Goal: Task Accomplishment & Management: Manage account settings

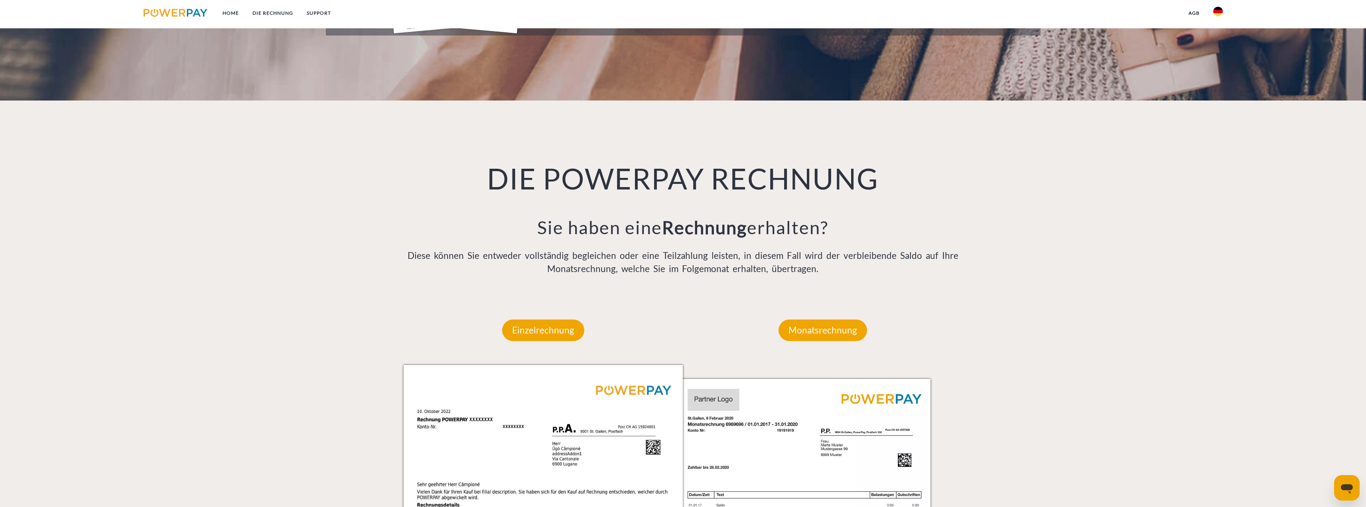
scroll to position [678, 0]
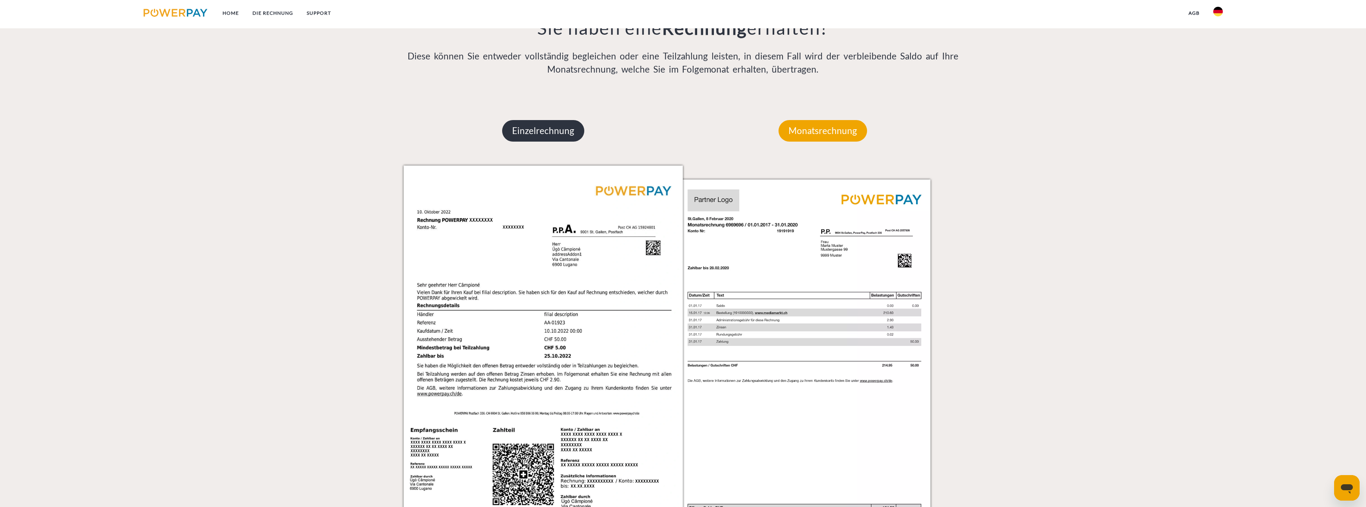
click at [537, 128] on p "Einzelrechnung" at bounding box center [543, 131] width 82 height 22
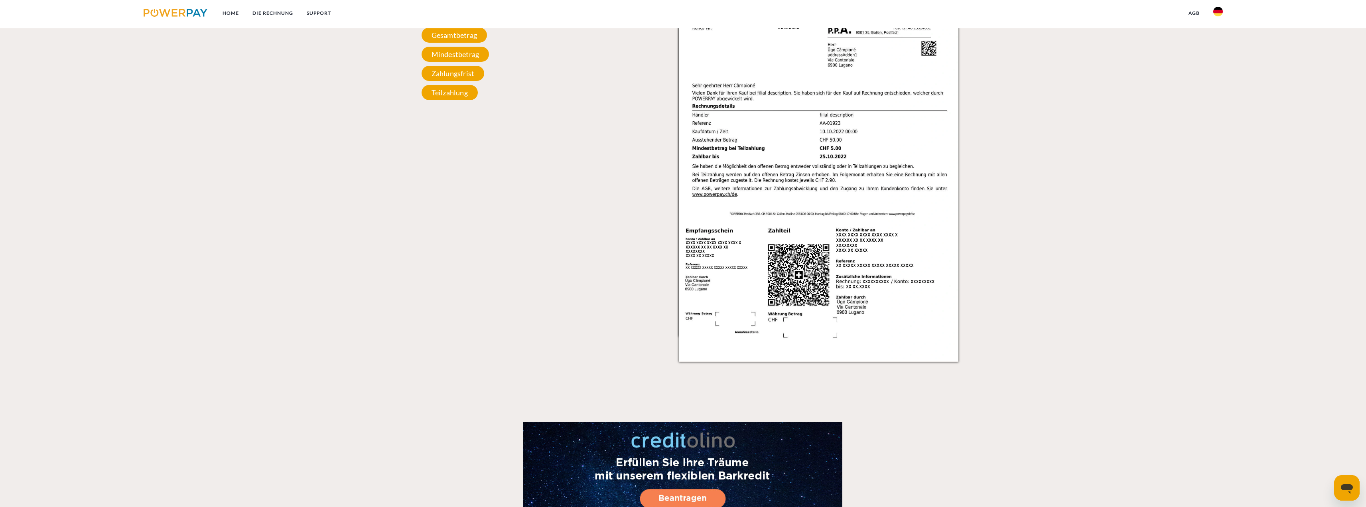
scroll to position [718, 0]
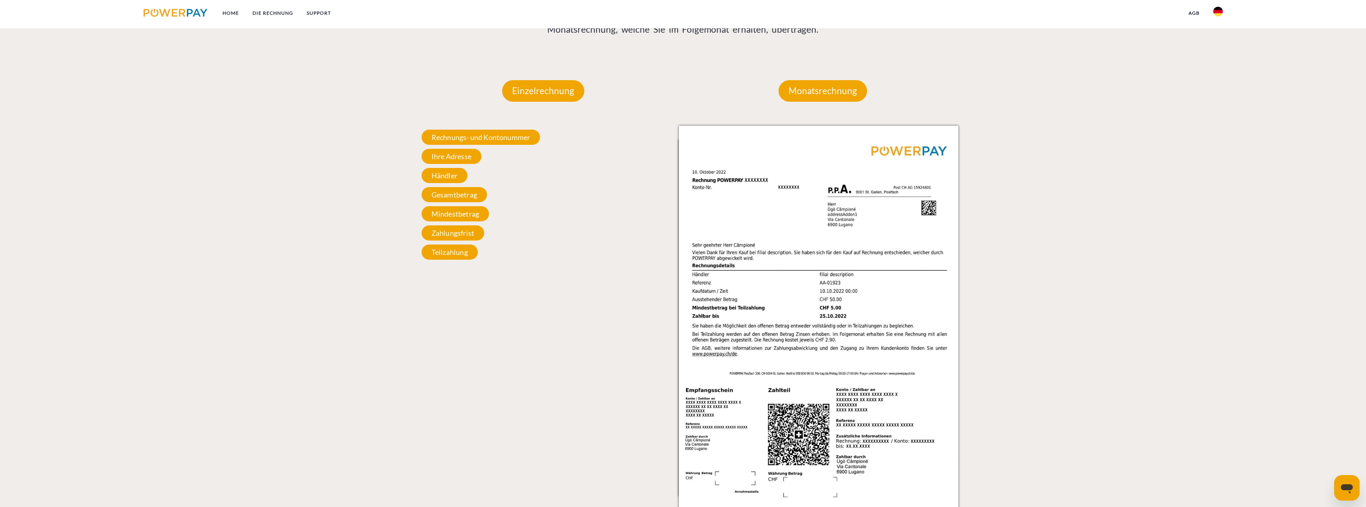
click at [1220, 11] on img at bounding box center [1219, 12] width 10 height 10
click at [1218, 75] on img at bounding box center [1219, 79] width 10 height 10
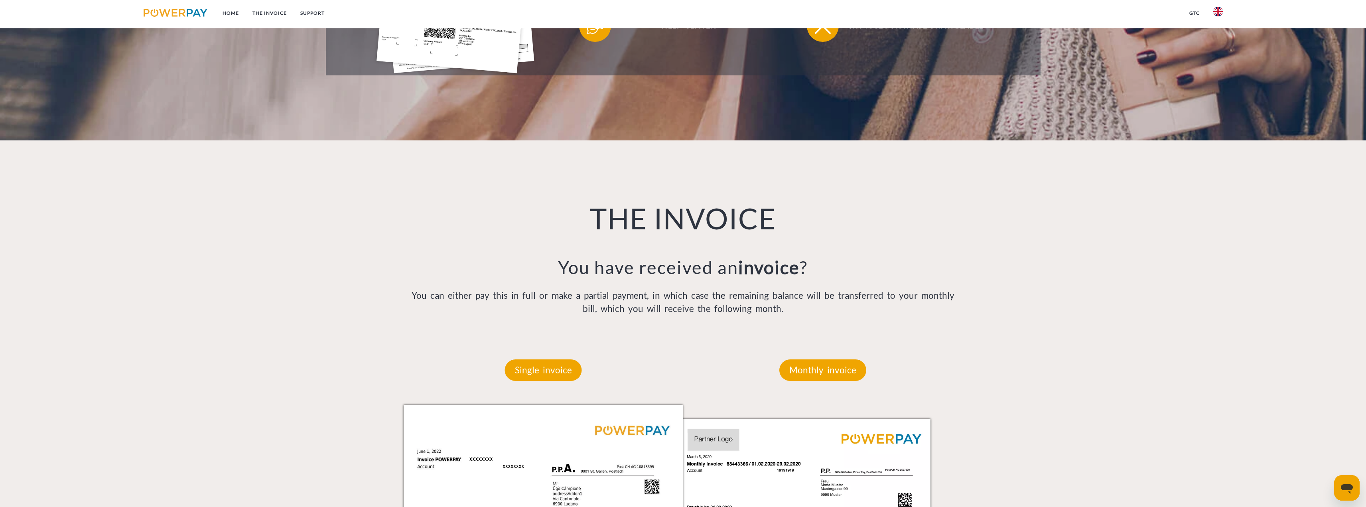
scroll to position [519, 0]
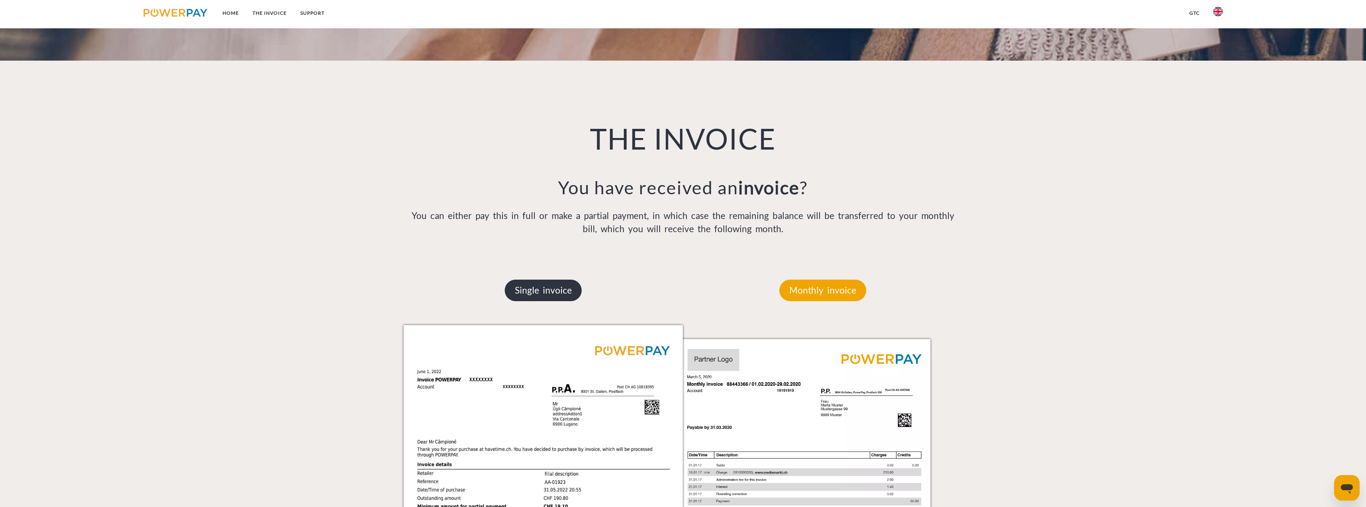
click at [552, 291] on p "Single invoice" at bounding box center [543, 291] width 77 height 22
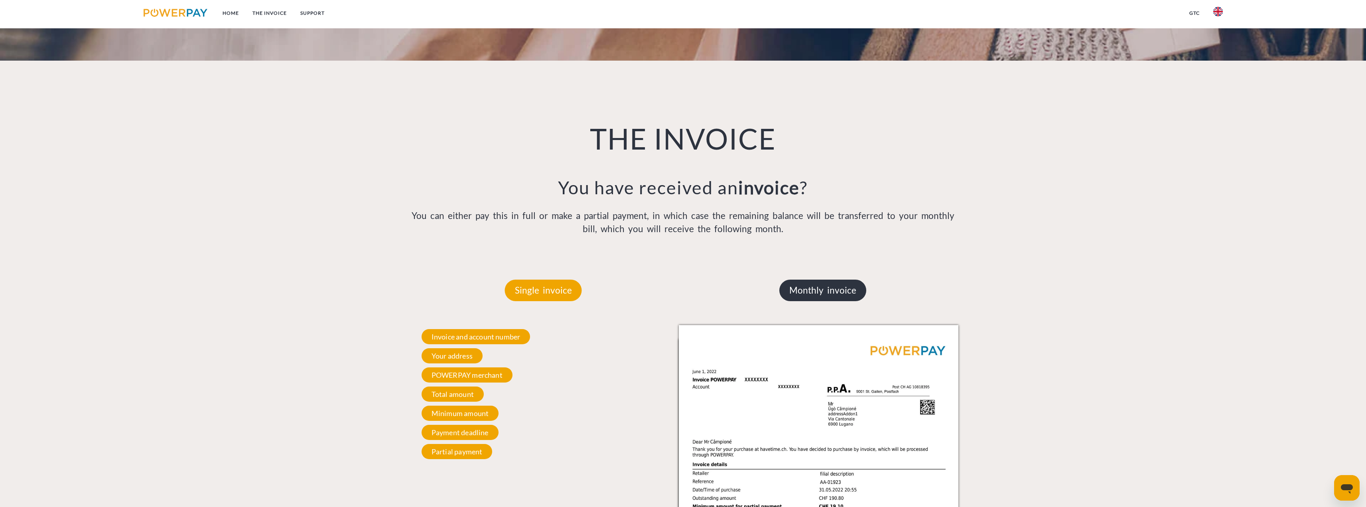
click at [841, 294] on p "Monthly invoice" at bounding box center [823, 291] width 87 height 22
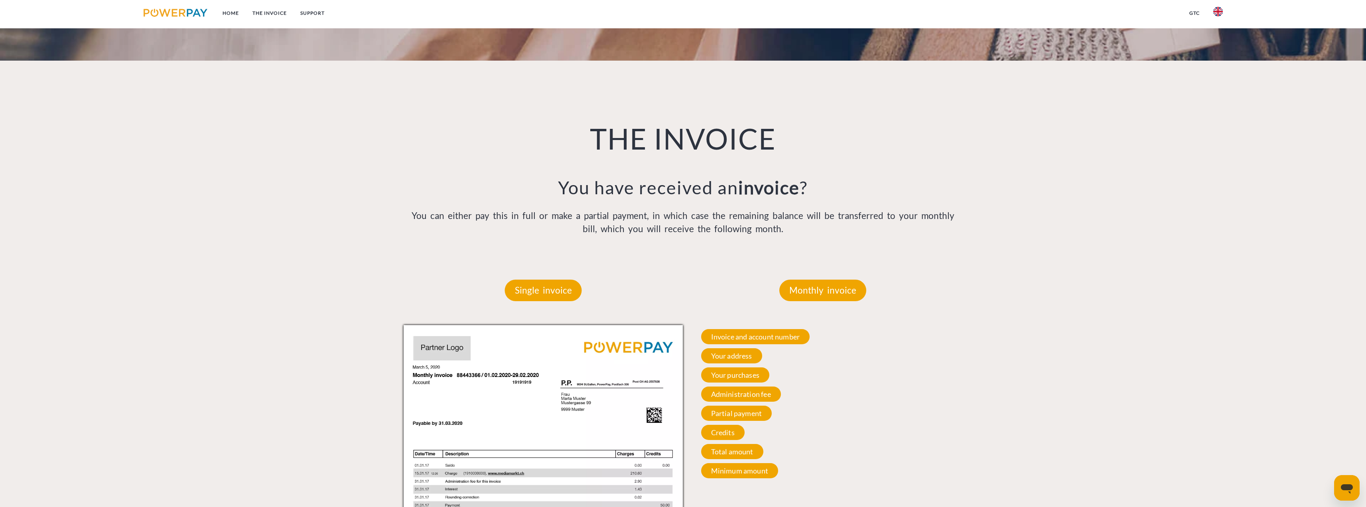
scroll to position [559, 0]
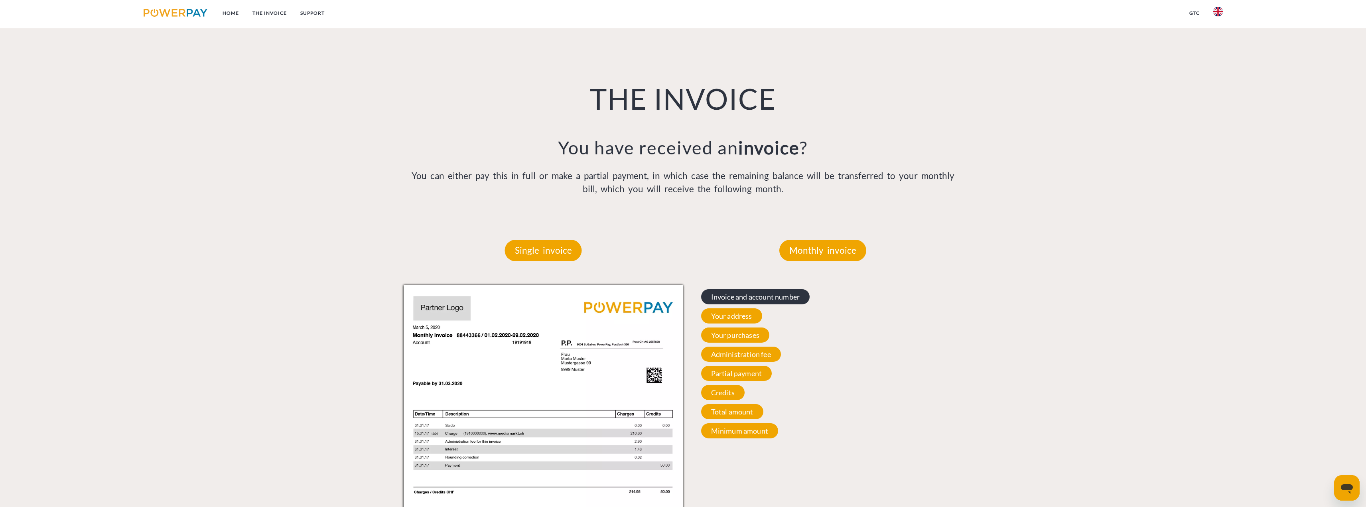
click at [729, 298] on span "Invoice and account number" at bounding box center [755, 296] width 109 height 15
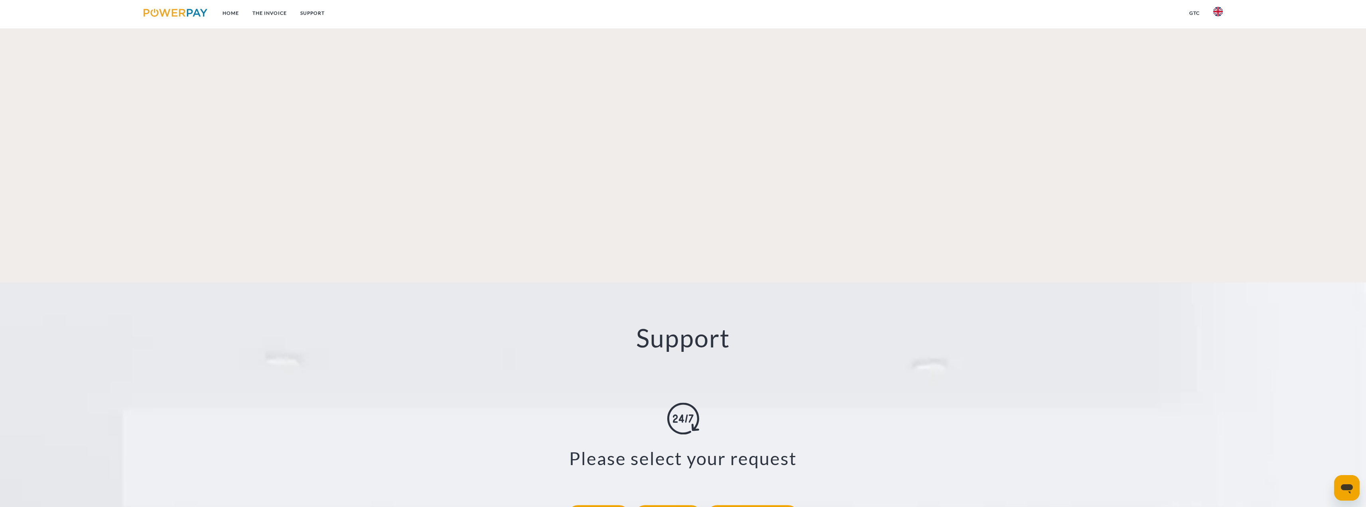
scroll to position [1456, 0]
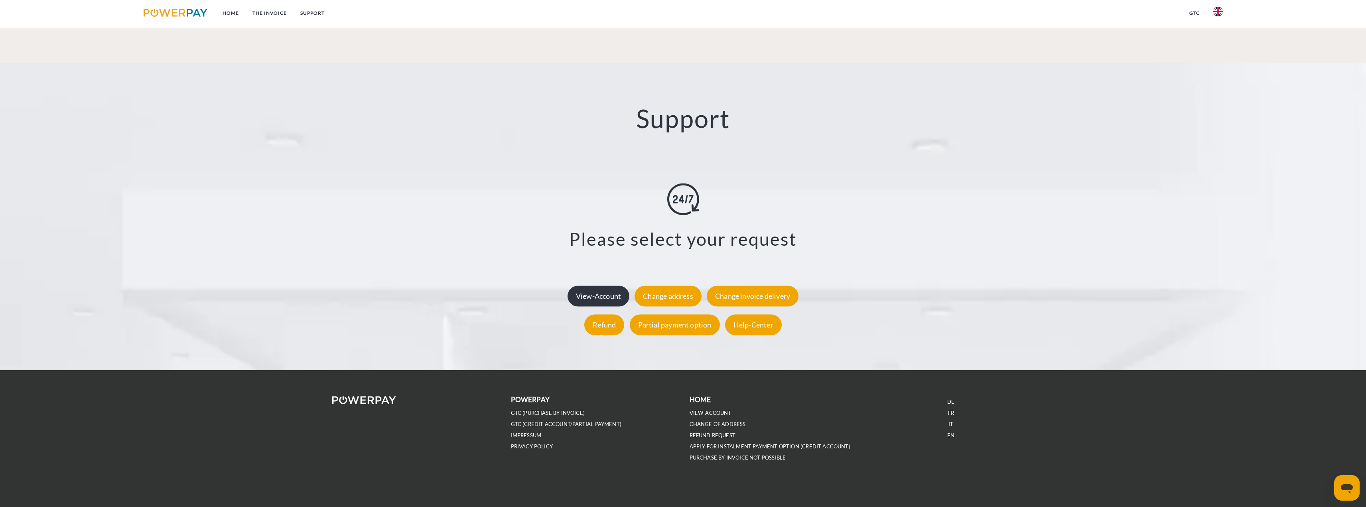
click at [613, 298] on div "View-Account" at bounding box center [599, 296] width 62 height 21
